Goal: Task Accomplishment & Management: Manage account settings

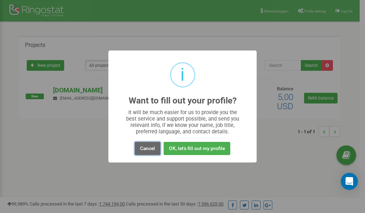
click at [149, 148] on button "Cancel" at bounding box center [148, 148] width 26 height 13
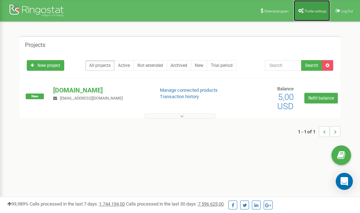
click at [312, 11] on span "Profile settings" at bounding box center [315, 11] width 22 height 4
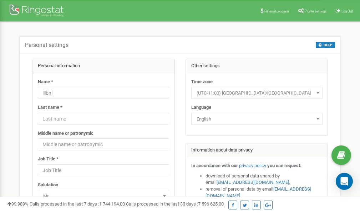
scroll to position [36, 0]
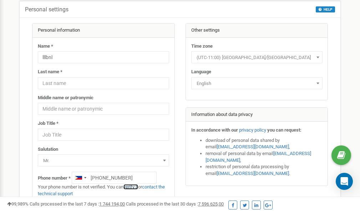
click at [134, 187] on link "verify it" at bounding box center [130, 187] width 15 height 5
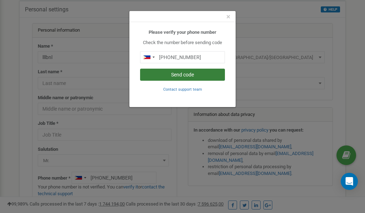
click at [173, 76] on button "Send code" at bounding box center [182, 75] width 85 height 12
